Goal: Obtain resource: Obtain resource

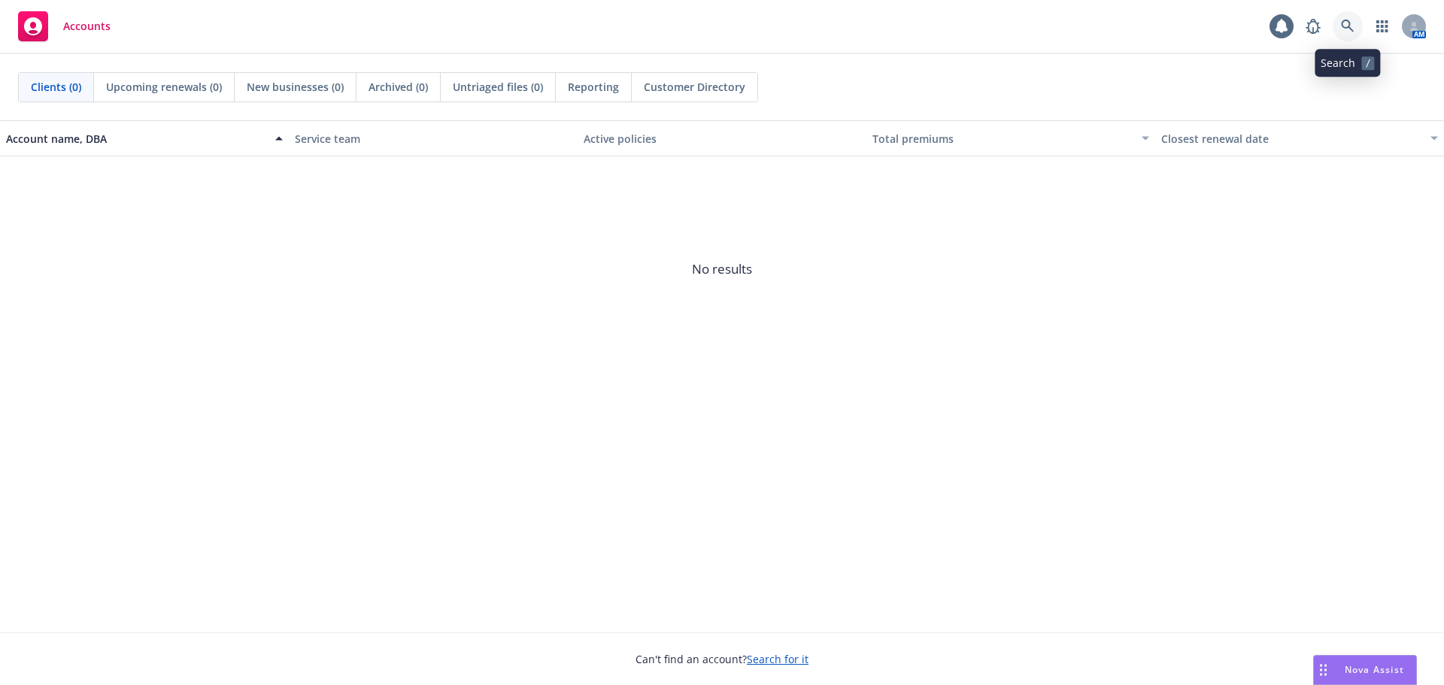
click at [1350, 33] on link at bounding box center [1347, 26] width 30 height 30
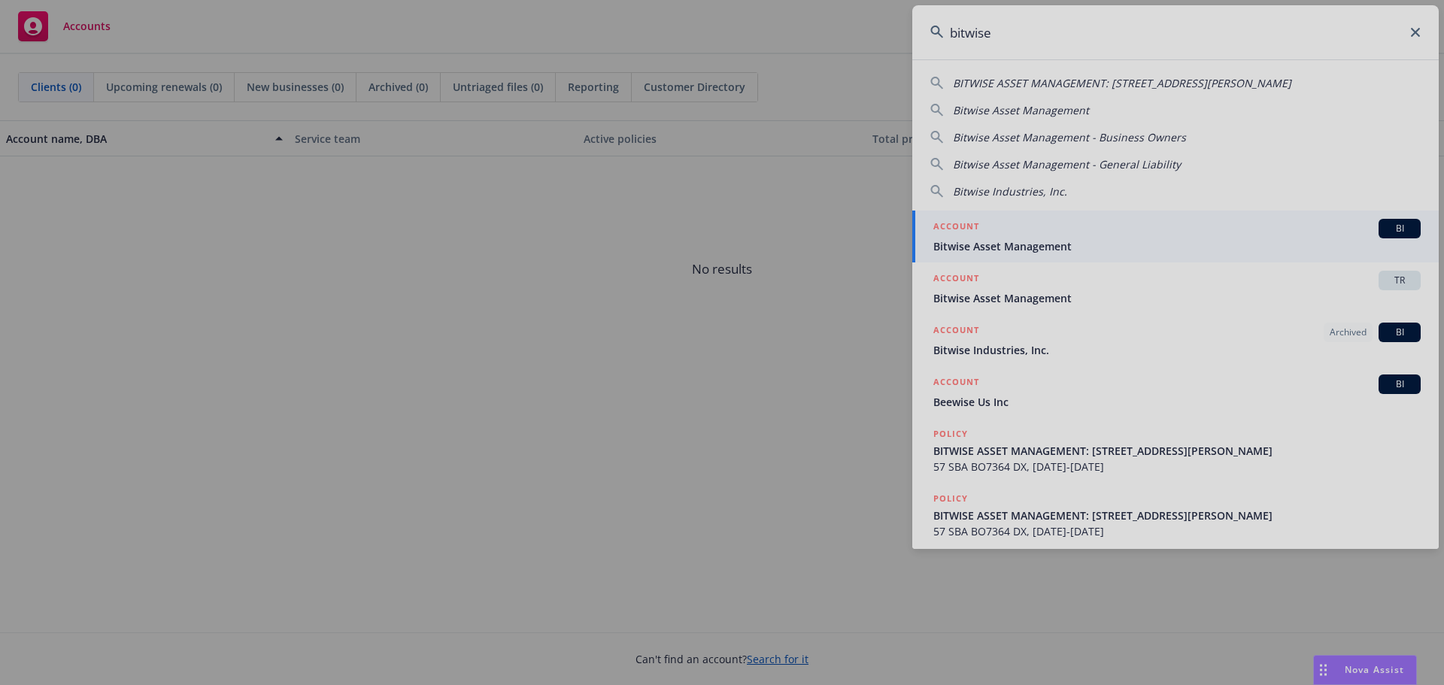
type input "bitwise"
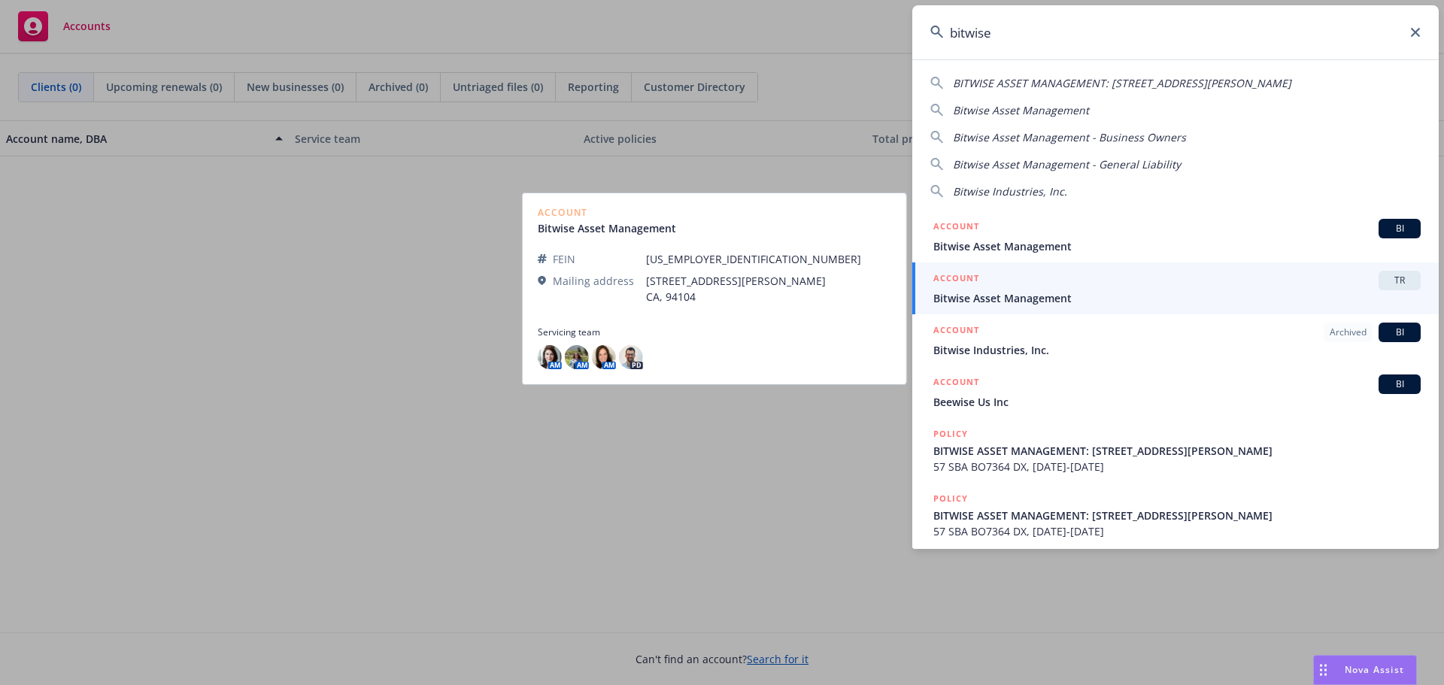
click at [988, 287] on div "ACCOUNT TR" at bounding box center [1176, 281] width 487 height 20
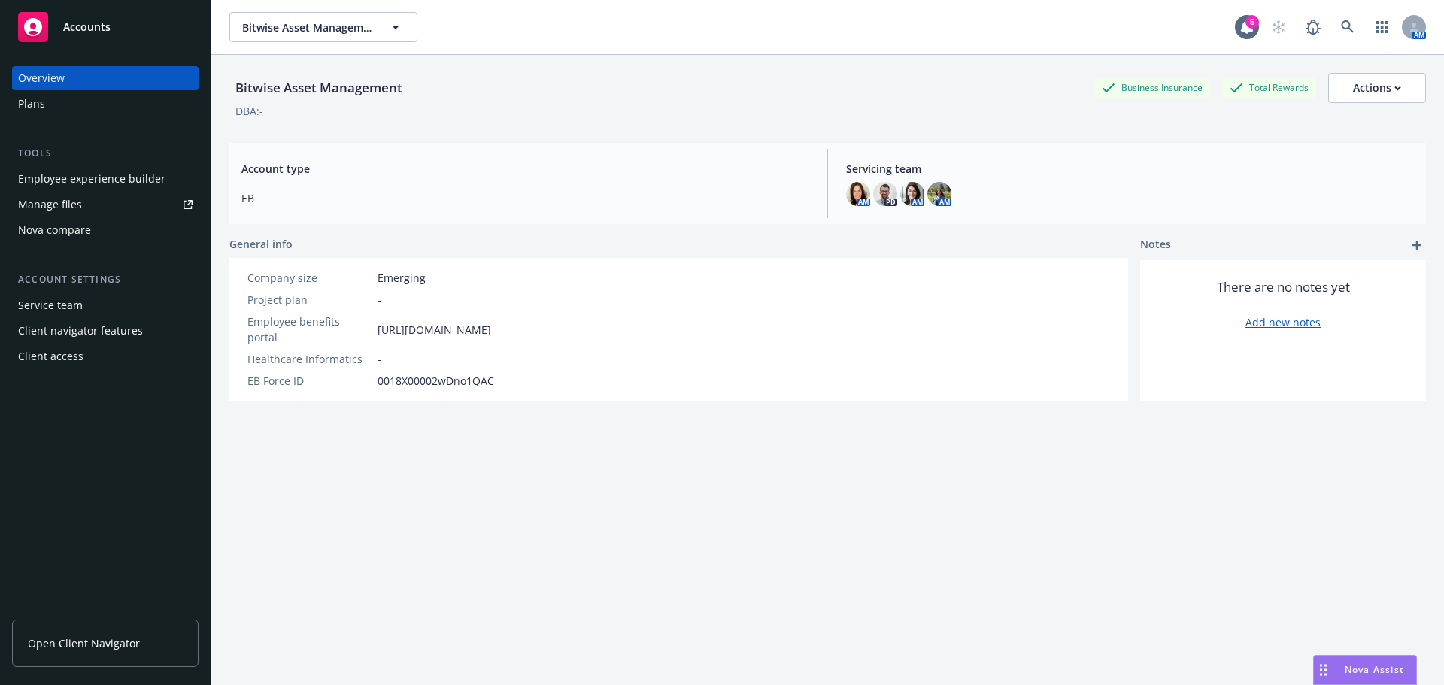
click at [68, 200] on div "Manage files" at bounding box center [50, 204] width 64 height 24
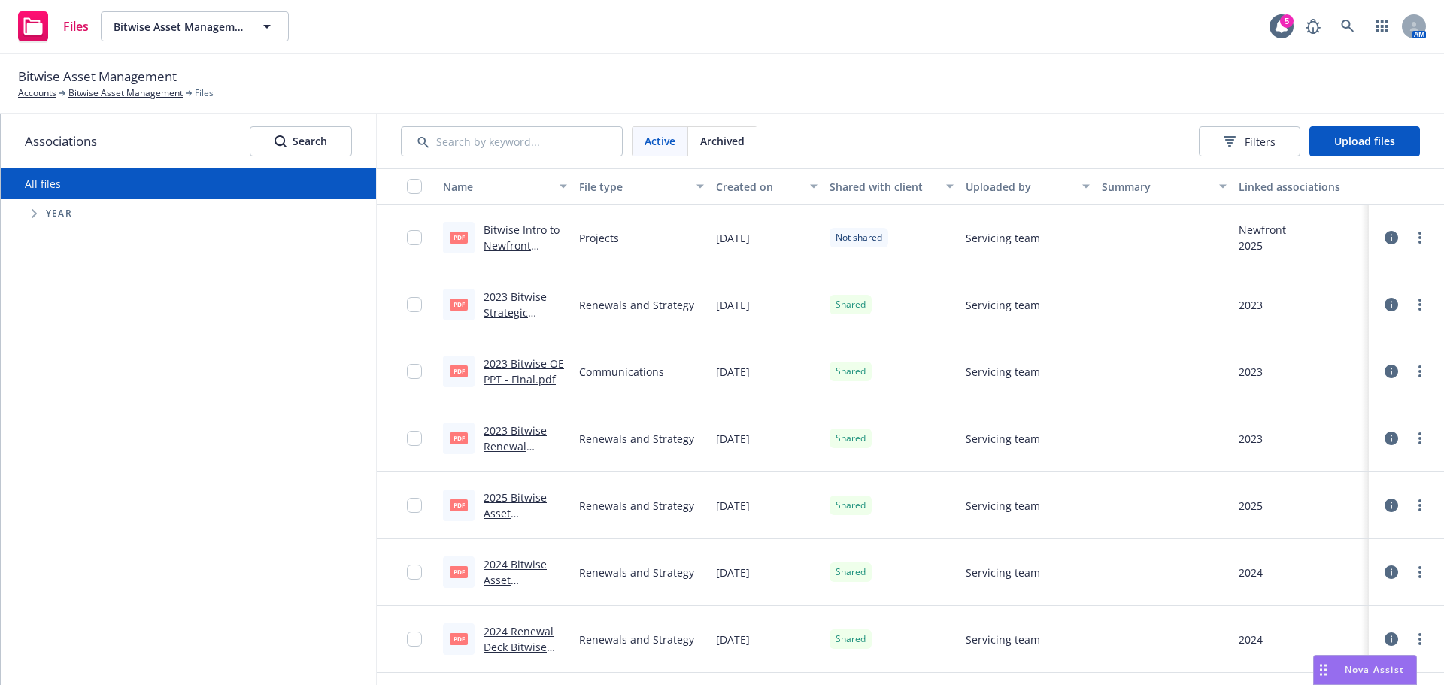
click at [512, 232] on link "Bitwise Intro to Newfront Services.pdf" at bounding box center [521, 246] width 76 height 46
